Goal: Answer question/provide support: Answer question/provide support

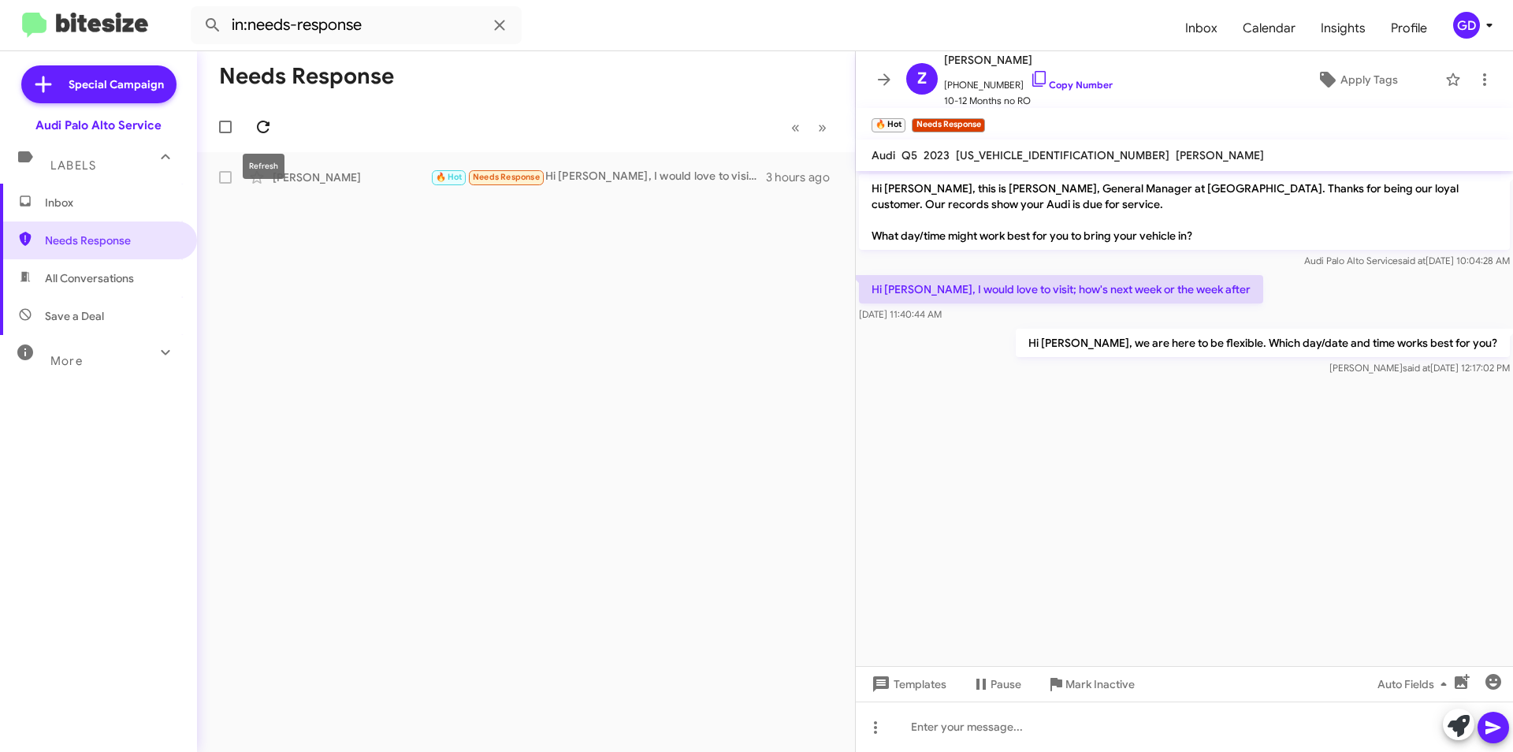
click at [276, 132] on span at bounding box center [263, 126] width 32 height 19
click at [619, 180] on div "🔥 Hot Needs Response [DATE] morning 10AM" at bounding box center [604, 177] width 349 height 18
click at [264, 125] on icon at bounding box center [263, 126] width 19 height 19
click at [1078, 84] on link "Copy Number" at bounding box center [1071, 85] width 83 height 12
click at [91, 284] on span "All Conversations" at bounding box center [89, 278] width 89 height 16
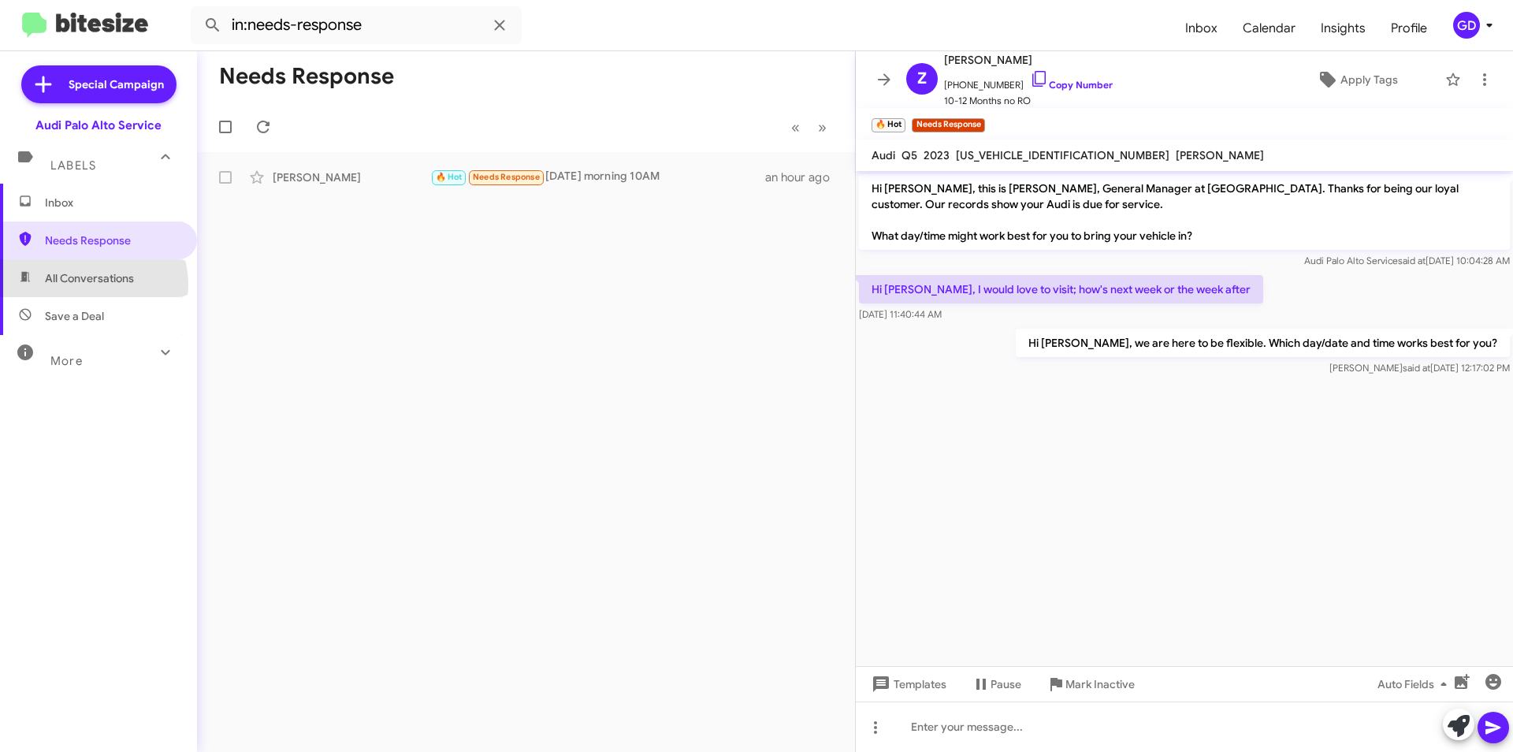
type input "in:all-conversations"
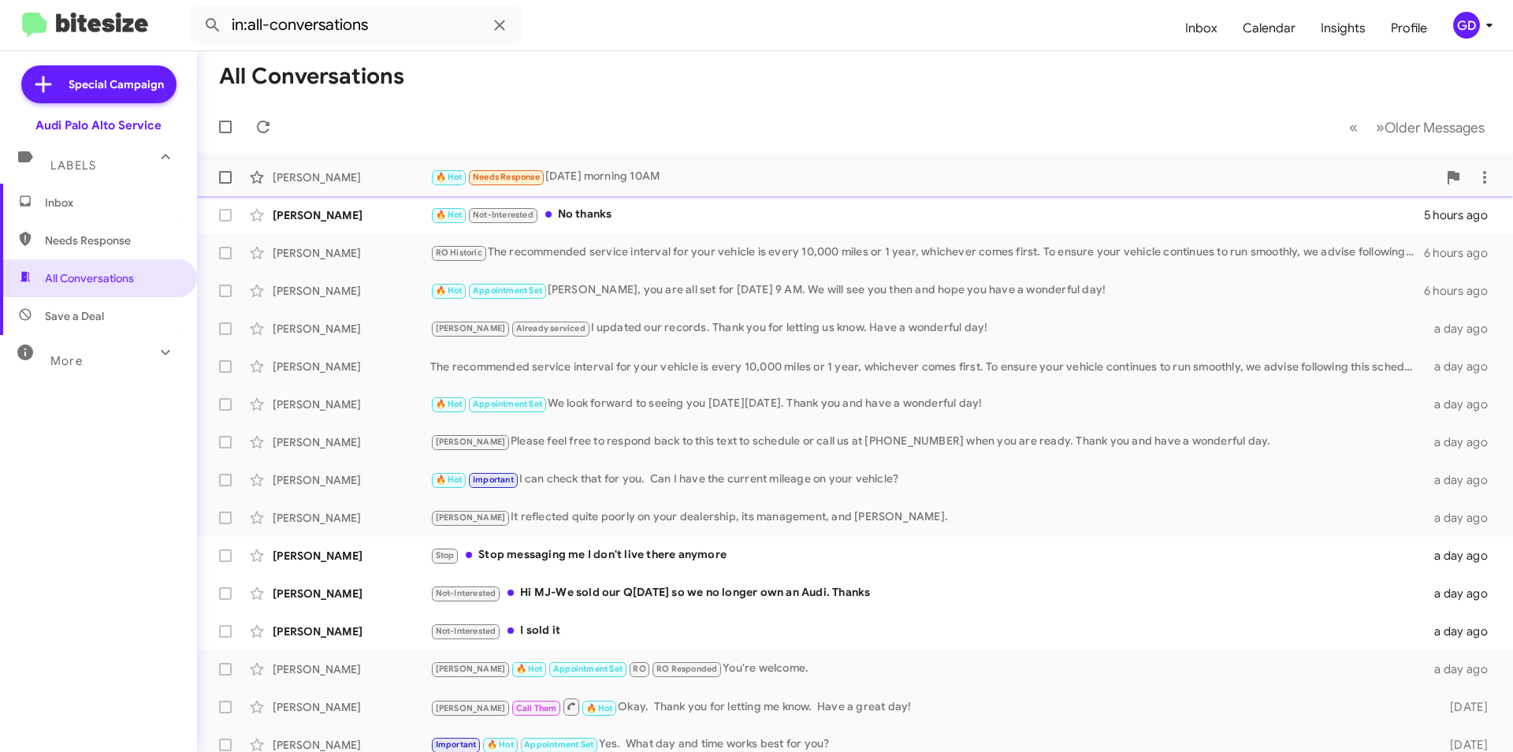
click at [287, 177] on div "[PERSON_NAME]" at bounding box center [352, 177] width 158 height 16
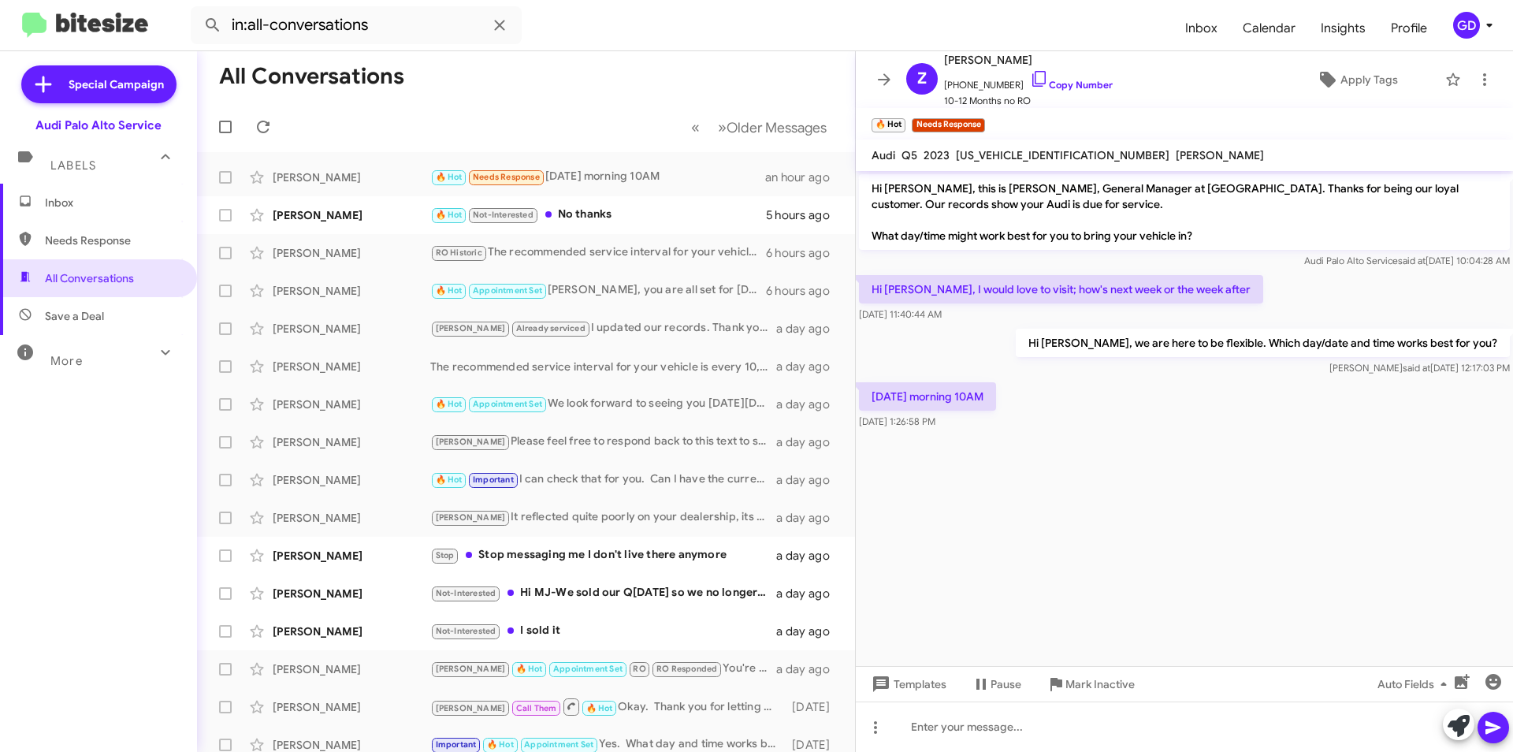
click at [1101, 416] on div "[DATE] morning 10AM [DATE] 1:26:58 PM" at bounding box center [1184, 406] width 657 height 54
click at [921, 729] on div at bounding box center [1184, 726] width 657 height 50
click at [1483, 730] on button at bounding box center [1493, 728] width 32 height 32
click at [382, 206] on div "[PERSON_NAME] 🔥 Hot Not-Interested No thanks 5 hours ago" at bounding box center [526, 215] width 633 height 32
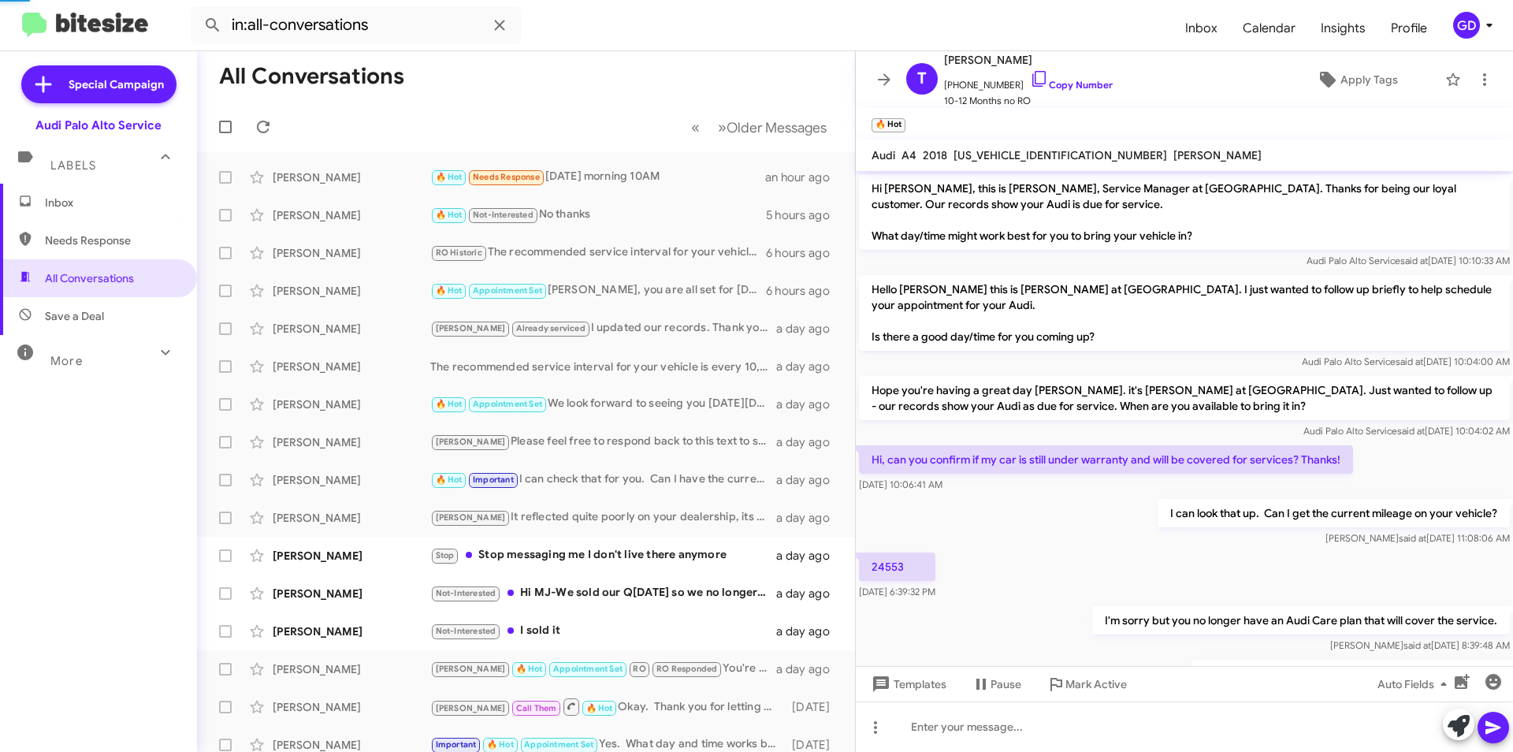
scroll to position [166, 0]
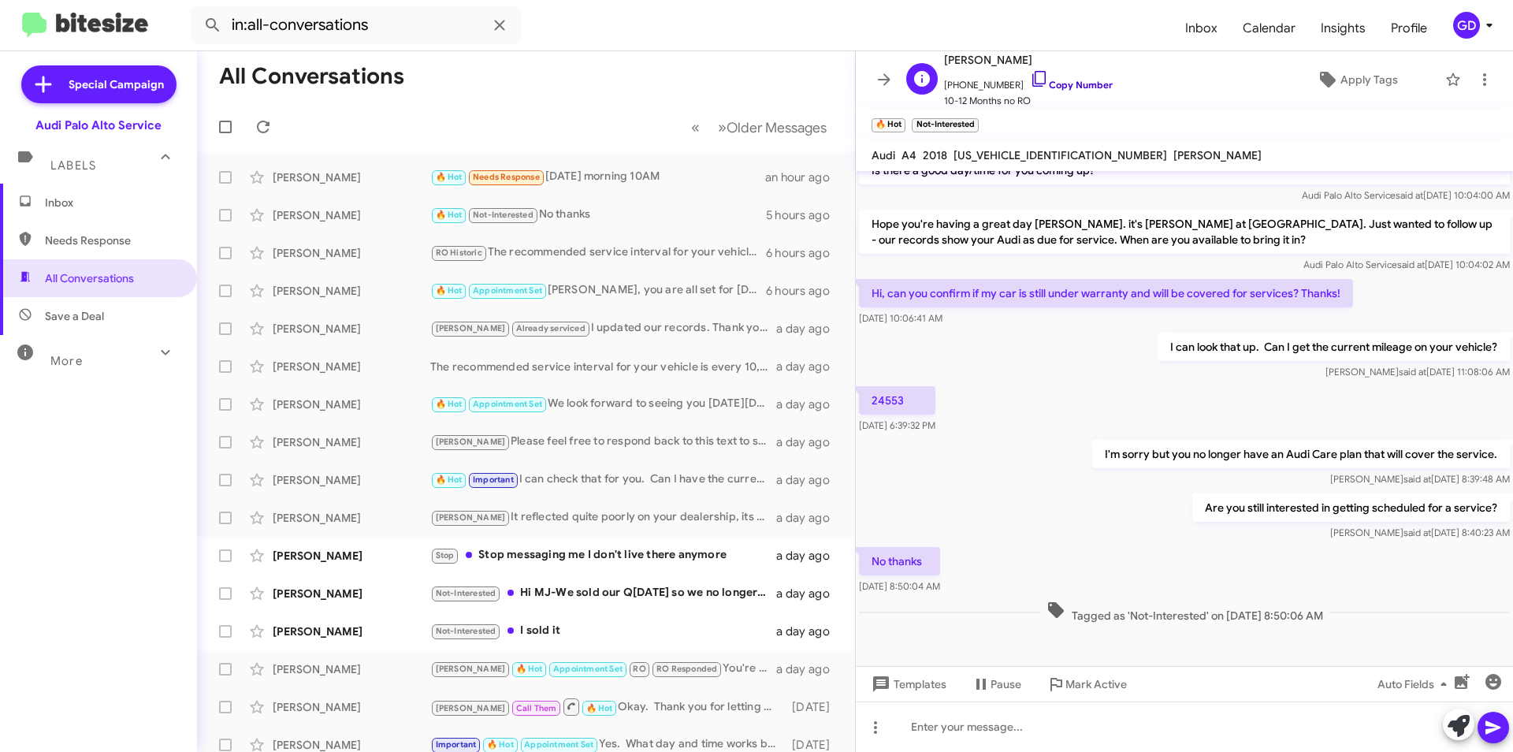
click at [1048, 87] on link "Copy Number" at bounding box center [1071, 85] width 83 height 12
click at [303, 177] on div "[PERSON_NAME]" at bounding box center [352, 177] width 158 height 16
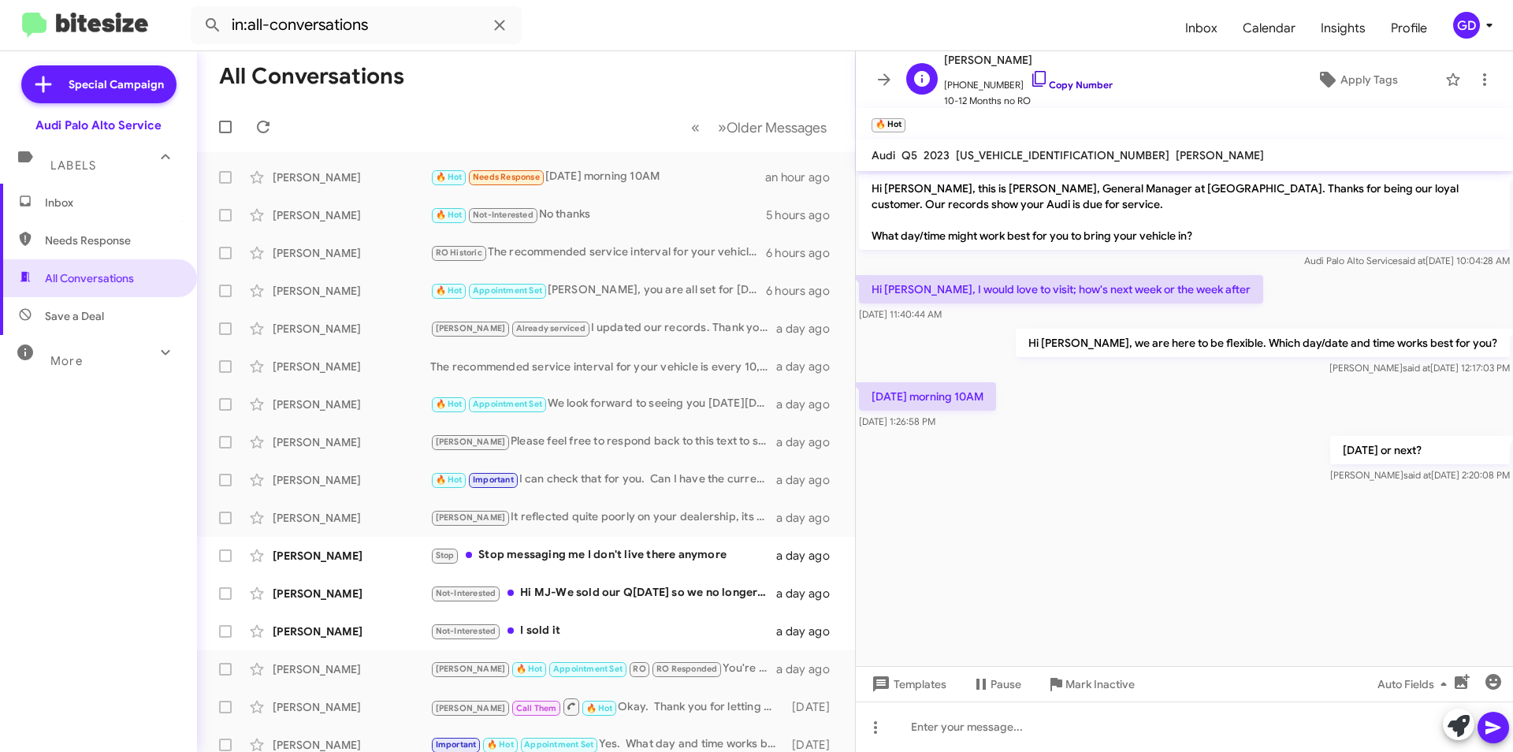
click at [1074, 81] on link "Copy Number" at bounding box center [1071, 85] width 83 height 12
click at [1070, 84] on link "Copy Number" at bounding box center [1071, 85] width 83 height 12
click at [81, 277] on span "All Conversations" at bounding box center [89, 278] width 89 height 16
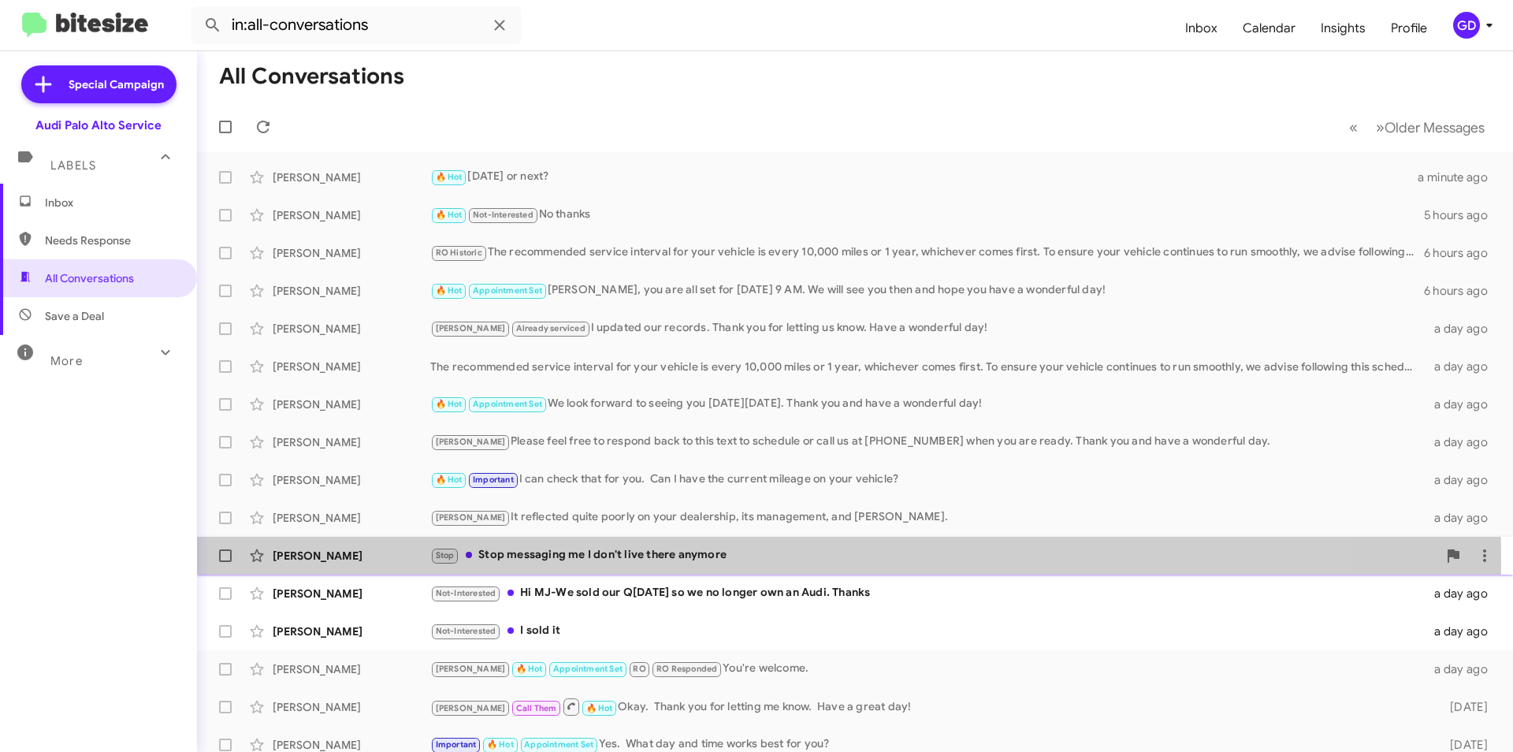
click at [325, 556] on div "[PERSON_NAME]" at bounding box center [352, 556] width 158 height 16
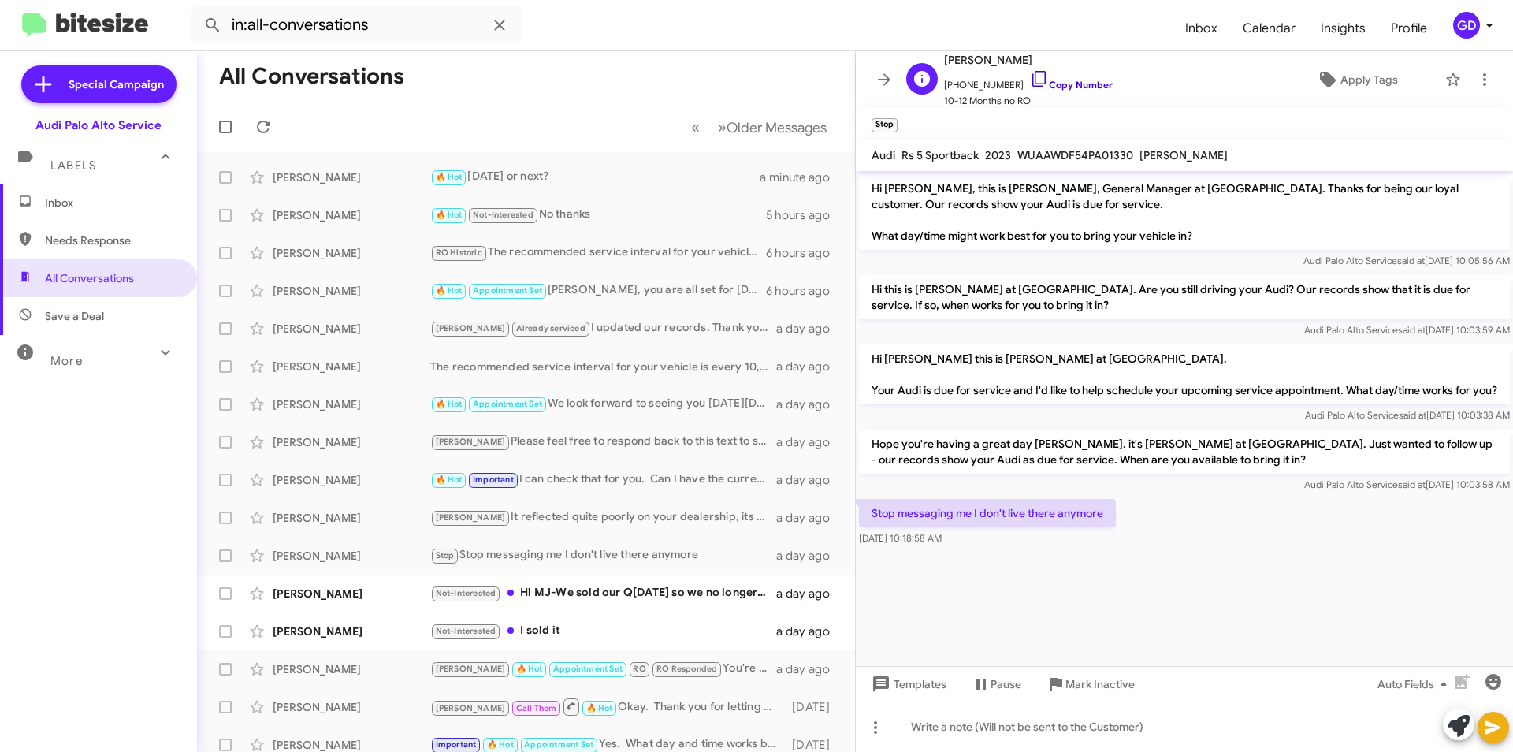
click at [1076, 86] on link "Copy Number" at bounding box center [1071, 85] width 83 height 12
click at [1065, 85] on link "Copy Number" at bounding box center [1071, 85] width 83 height 12
click at [1373, 80] on span "Apply Tags" at bounding box center [1369, 79] width 58 height 28
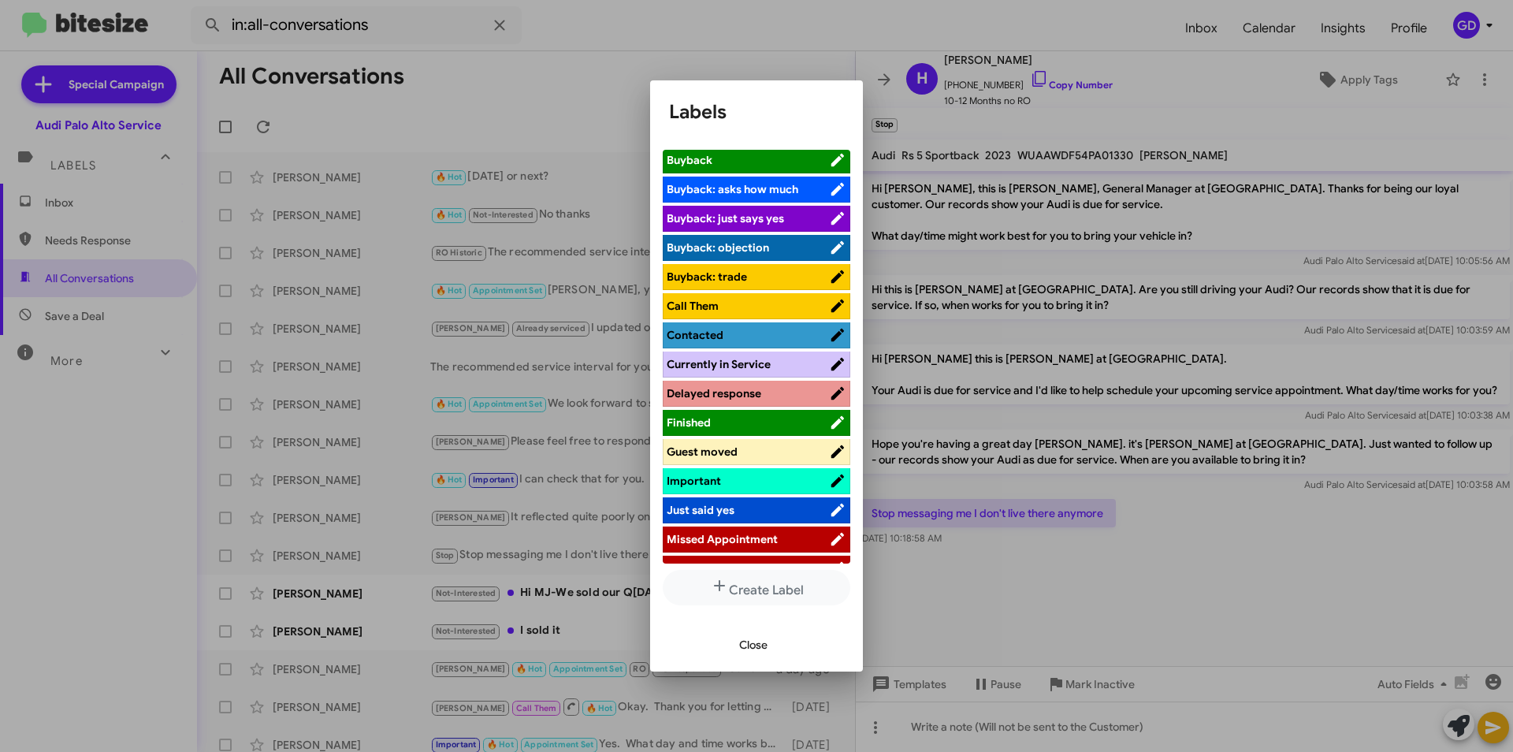
scroll to position [315, 0]
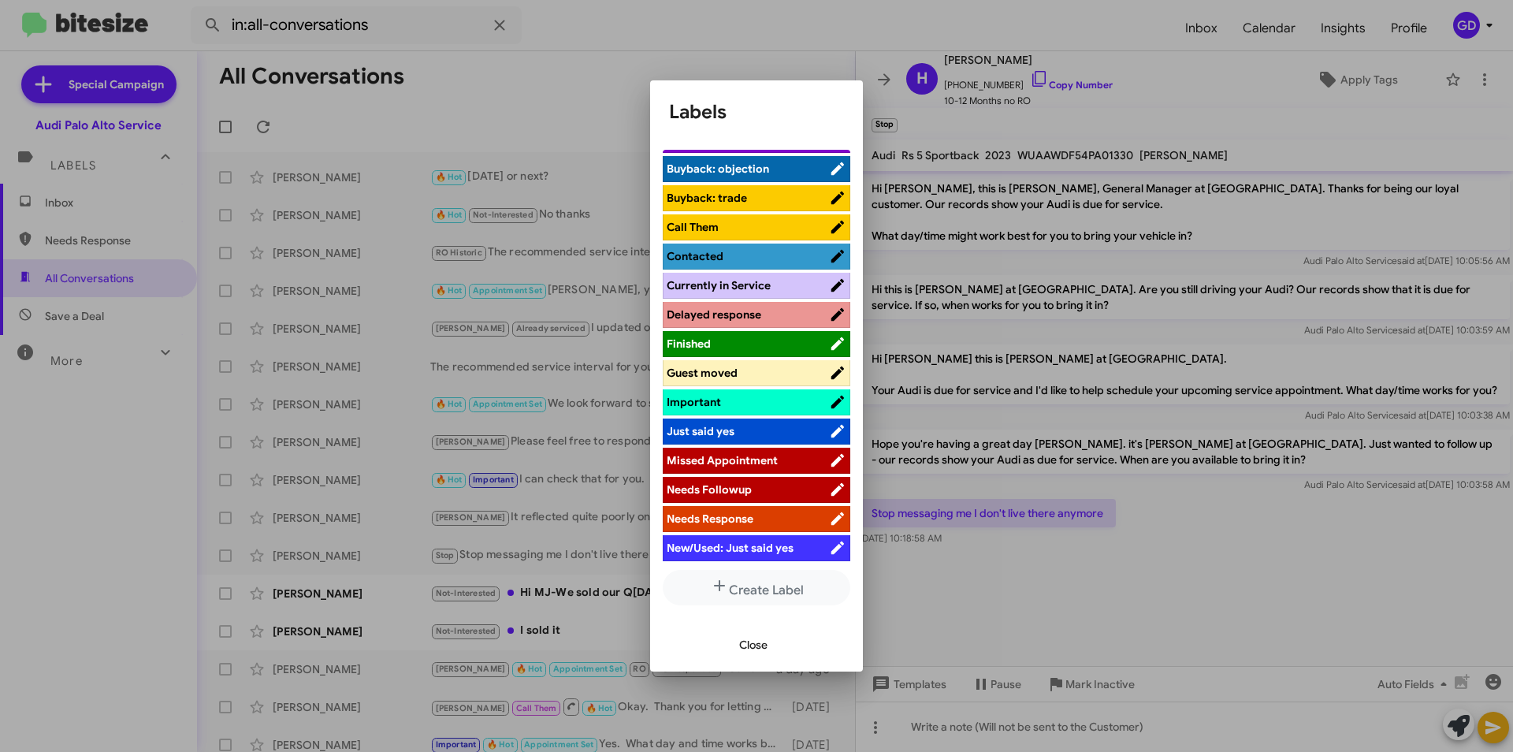
click at [714, 371] on span "Guest moved" at bounding box center [702, 373] width 71 height 14
click at [745, 648] on span "Close" at bounding box center [753, 644] width 28 height 28
